Goal: Check status

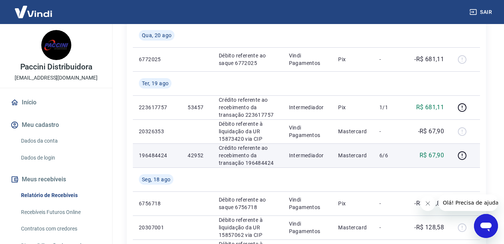
scroll to position [263, 0]
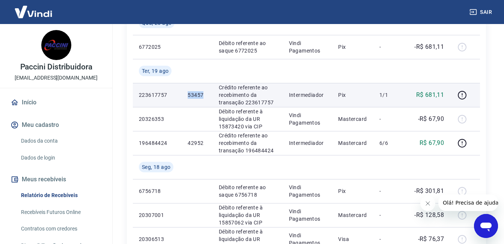
drag, startPoint x: 188, startPoint y: 94, endPoint x: 208, endPoint y: 95, distance: 19.9
click at [208, 95] on td "53457" at bounding box center [197, 95] width 31 height 24
copy p "53457"
